Goal: Task Accomplishment & Management: Complete application form

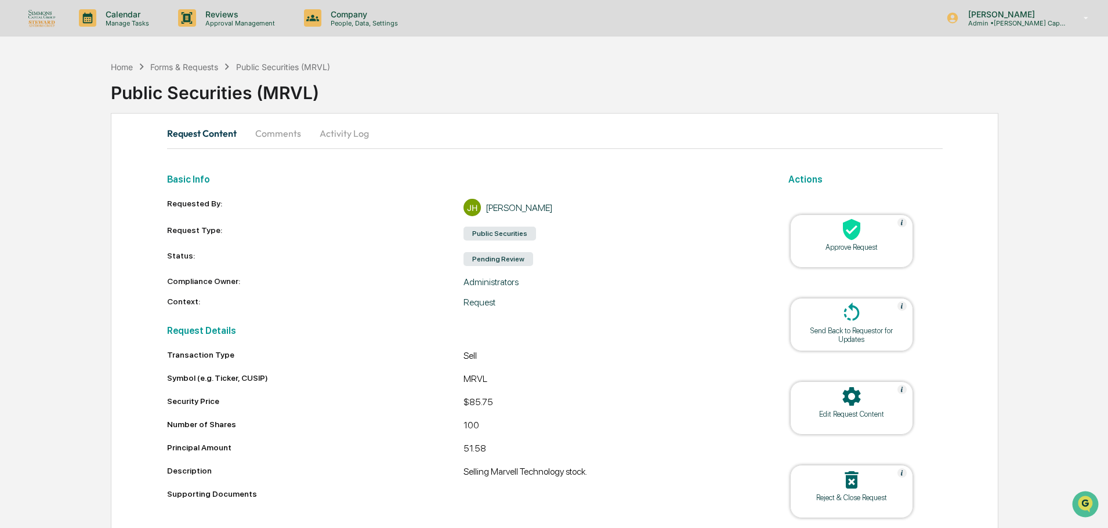
click at [878, 245] on div "Approve Request" at bounding box center [851, 247] width 104 height 9
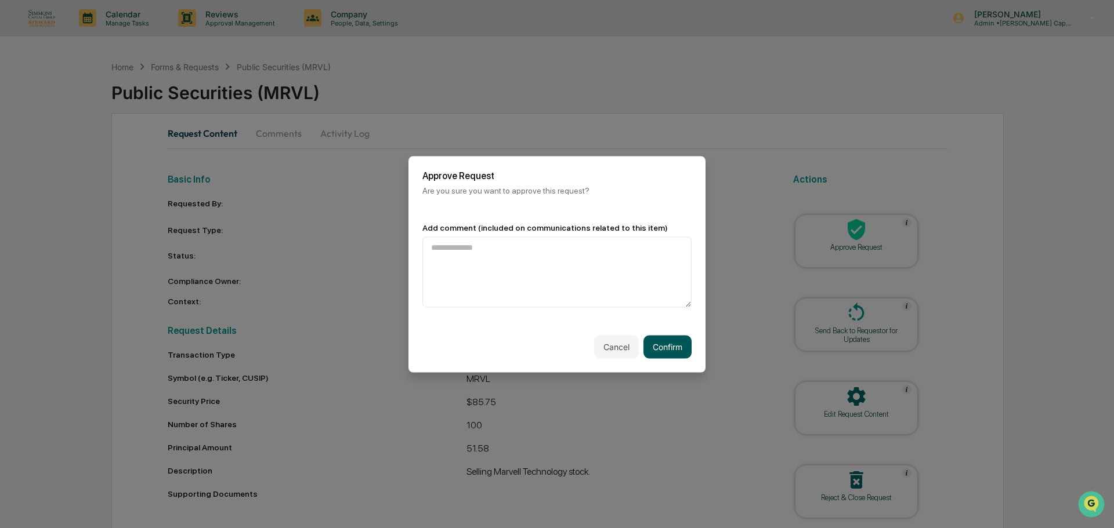
click at [665, 341] on button "Confirm" at bounding box center [667, 346] width 48 height 23
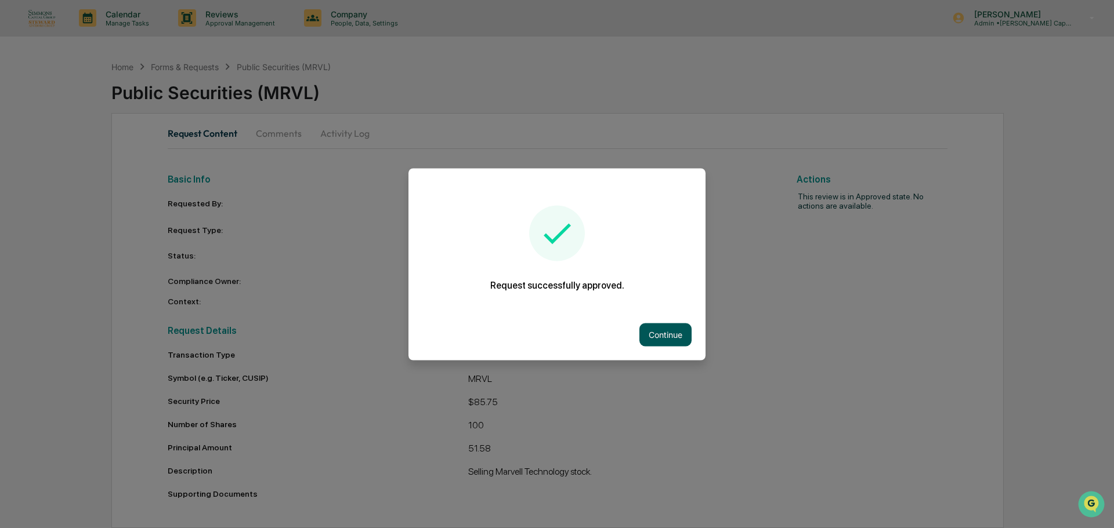
click at [657, 330] on button "Continue" at bounding box center [665, 334] width 52 height 23
